Goal: Task Accomplishment & Management: Use online tool/utility

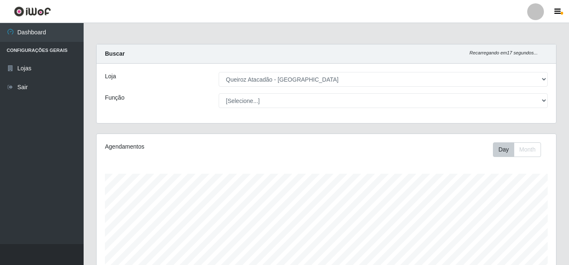
select select "225"
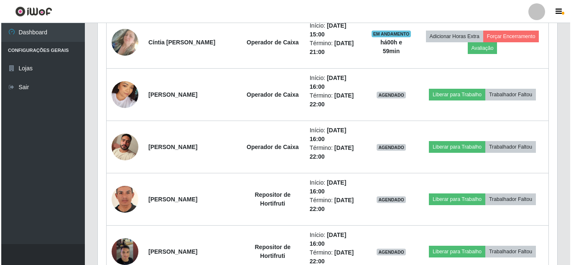
scroll to position [727, 0]
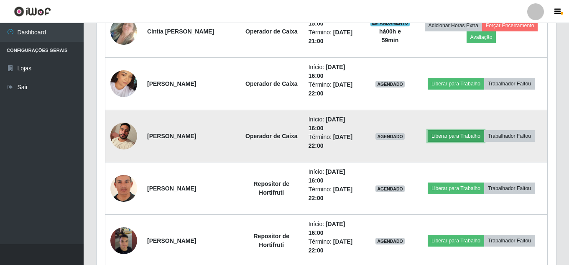
click at [457, 139] on button "Liberar para Trabalho" at bounding box center [456, 136] width 56 height 12
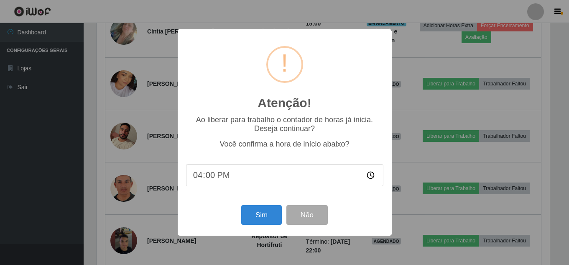
scroll to position [173, 455]
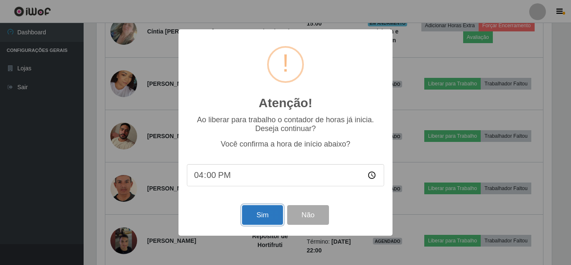
click at [257, 224] on button "Sim" at bounding box center [262, 215] width 41 height 20
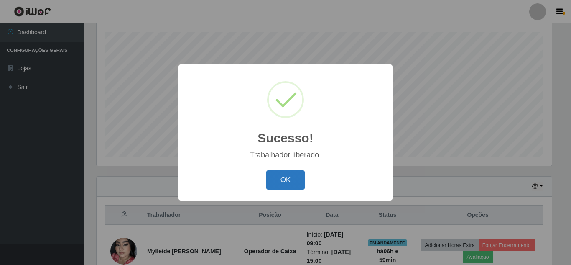
click at [280, 181] on button "OK" at bounding box center [285, 180] width 39 height 20
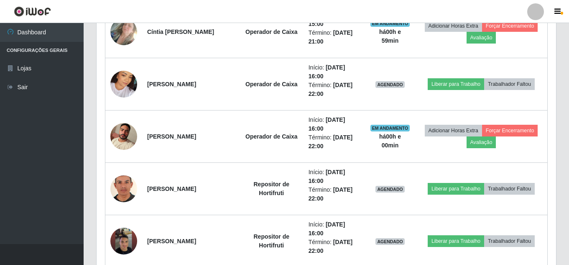
scroll to position [723, 0]
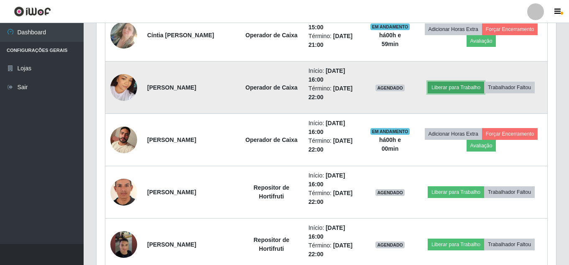
click at [451, 86] on button "Liberar para Trabalho" at bounding box center [456, 88] width 56 height 12
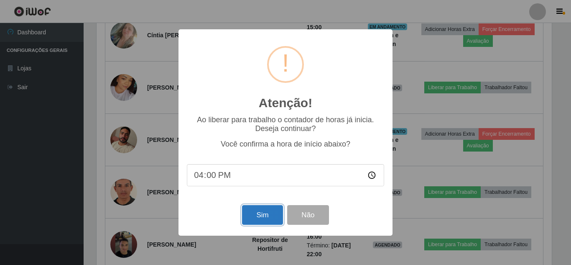
click at [264, 214] on button "Sim" at bounding box center [262, 215] width 41 height 20
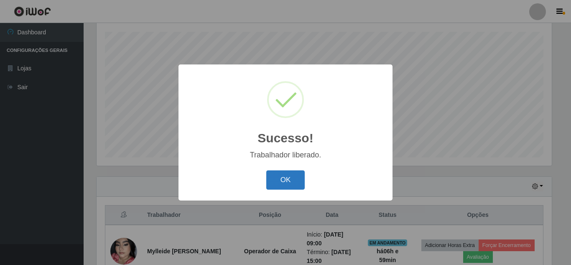
click at [288, 179] on button "OK" at bounding box center [285, 180] width 39 height 20
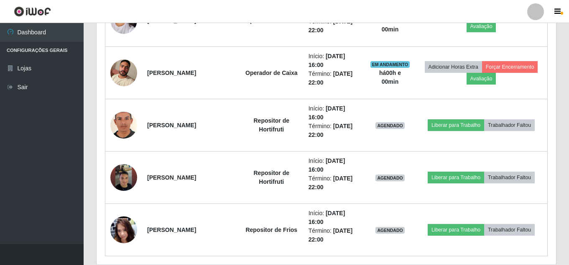
scroll to position [805, 0]
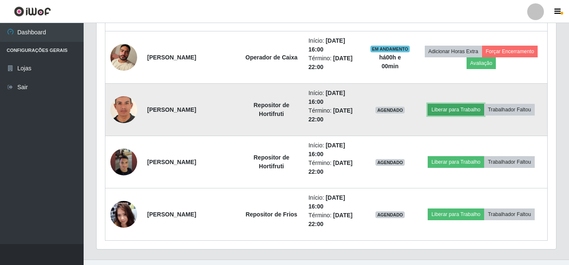
click at [449, 107] on button "Liberar para Trabalho" at bounding box center [456, 110] width 56 height 12
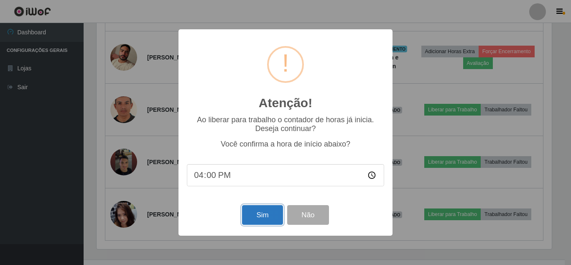
click at [254, 217] on button "Sim" at bounding box center [262, 215] width 41 height 20
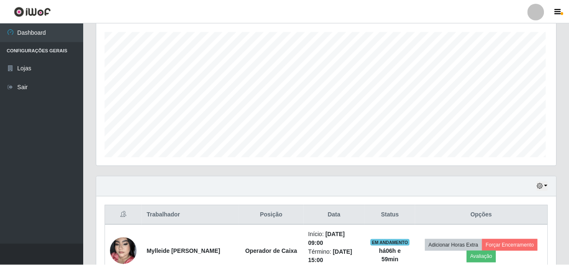
scroll to position [0, 0]
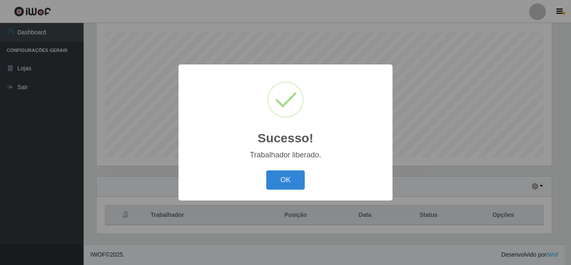
drag, startPoint x: 276, startPoint y: 183, endPoint x: 307, endPoint y: 176, distance: 31.8
click at [276, 183] on button "OK" at bounding box center [285, 180] width 39 height 20
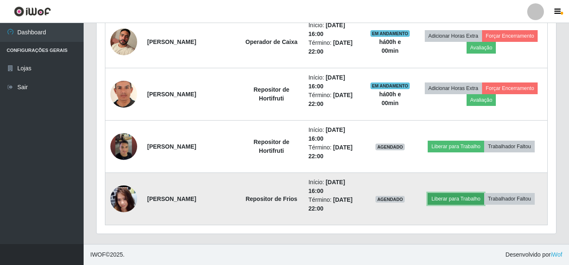
click at [446, 199] on button "Liberar para Trabalho" at bounding box center [456, 199] width 56 height 12
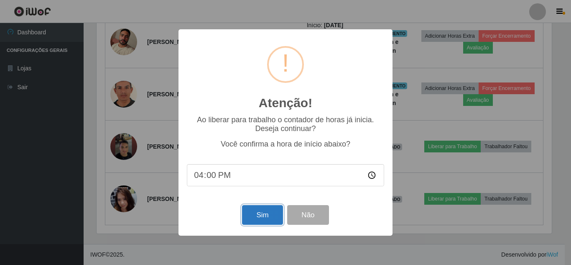
click at [263, 218] on button "Sim" at bounding box center [262, 215] width 41 height 20
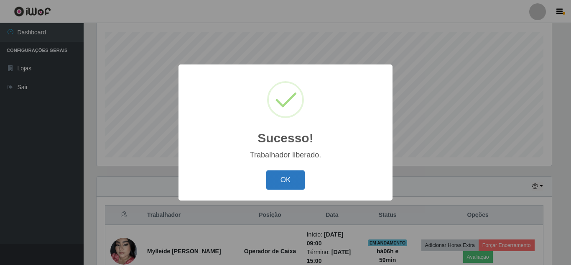
click at [277, 182] on button "OK" at bounding box center [285, 180] width 39 height 20
